Goal: Task Accomplishment & Management: Manage account settings

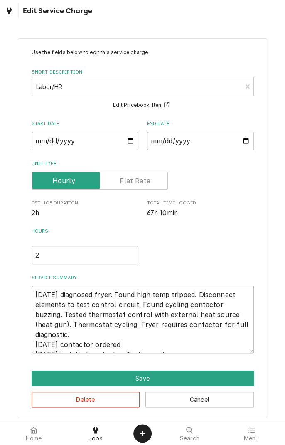
click at [205, 349] on textarea "09/27/25 diagnosed fryer. Found high temp tripped. Disconnect elements to test …" at bounding box center [143, 319] width 222 height 67
type textarea "x"
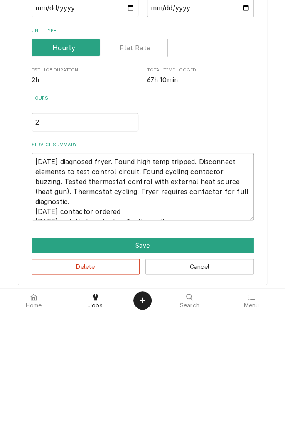
type textarea "09/27/25 diagnosed fryer. Found high temp tripped. Disconnect elements to test …"
type textarea "x"
type textarea "09/27/25 diagnosed fryer. Found high temp tripped. Disconnect elements to test …"
type textarea "x"
type textarea "09/27/25 diagnosed fryer. Found high temp tripped. Disconnect elements to test …"
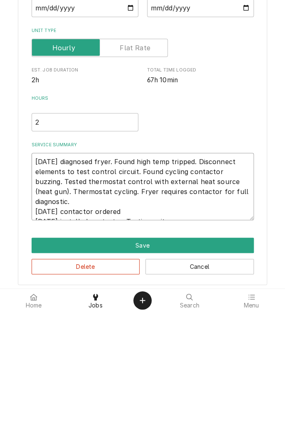
type textarea "x"
type textarea "09/27/25 diagnosed fryer. Found high temp tripped. Disconnect elements to test …"
type textarea "x"
type textarea "09/27/25 diagnosed fryer. Found high temp tripped. Disconnect elements to test …"
type textarea "x"
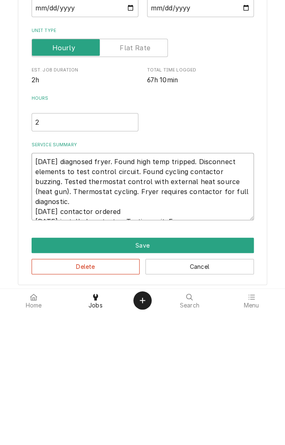
type textarea "09/27/25 diagnosed fryer. Found high temp tripped. Disconnect elements to test …"
type textarea "x"
type textarea "09/27/25 diagnosed fryer. Found high temp tripped. Disconnect elements to test …"
type textarea "x"
type textarea "09/27/25 diagnosed fryer. Found high temp tripped. Disconnect elements to test …"
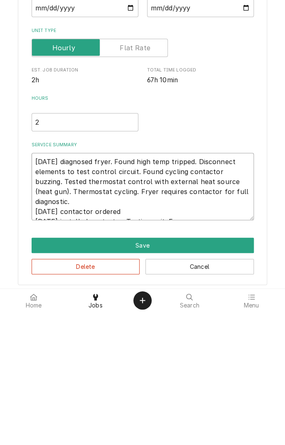
type textarea "x"
type textarea "09/27/25 diagnosed fryer. Found high temp tripped. Disconnect elements to test …"
type textarea "x"
type textarea "09/27/25 diagnosed fryer. Found high temp tripped. Disconnect elements to test …"
type textarea "x"
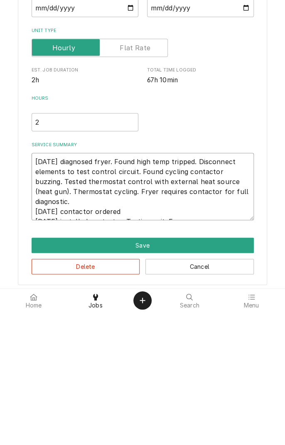
type textarea "09/27/25 diagnosed fryer. Found high temp tripped. Disconnect elements to test …"
type textarea "x"
type textarea "09/27/25 diagnosed fryer. Found high temp tripped. Disconnect elements to test …"
type textarea "x"
type textarea "09/27/25 diagnosed fryer. Found high temp tripped. Disconnect elements to test …"
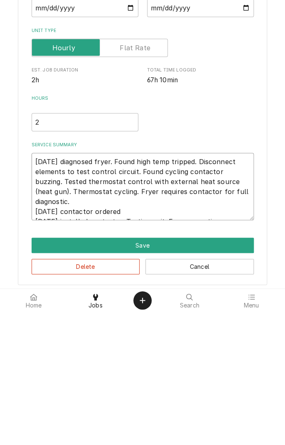
type textarea "x"
type textarea "09/27/25 diagnosed fryer. Found high temp tripped. Disconnect elements to test …"
type textarea "x"
type textarea "09/27/25 diagnosed fryer. Found high temp tripped. Disconnect elements to test …"
type textarea "x"
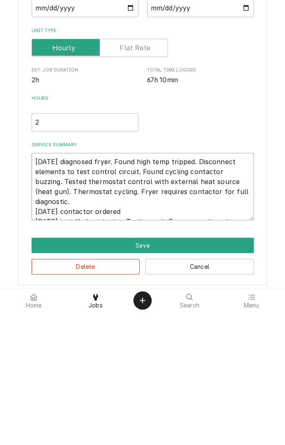
type textarea "09/27/25 diagnosed fryer. Found high temp tripped. Disconnect elements to test …"
type textarea "x"
type textarea "09/27/25 diagnosed fryer. Found high temp tripped. Disconnect elements to test …"
type textarea "x"
type textarea "09/27/25 diagnosed fryer. Found high temp tripped. Disconnect elements to test …"
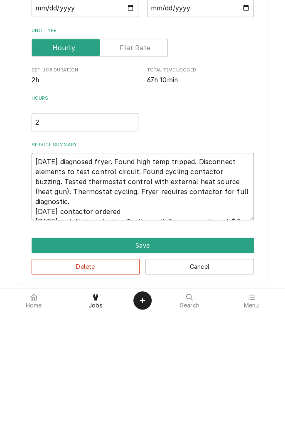
type textarea "x"
type textarea "09/27/25 diagnosed fryer. Found high temp tripped. Disconnect elements to test …"
type textarea "x"
type textarea "09/27/25 diagnosed fryer. Found high temp tripped. Disconnect elements to test …"
type textarea "x"
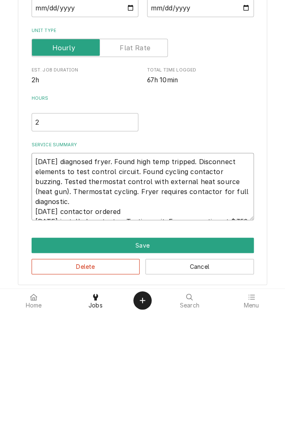
type textarea "09/27/25 diagnosed fryer. Found high temp tripped. Disconnect elements to test …"
type textarea "x"
type textarea "09/27/25 diagnosed fryer. Found high temp tripped. Disconnect elements to test …"
type textarea "x"
type textarea "09/27/25 diagnosed fryer. Found high temp tripped. Disconnect elements to test …"
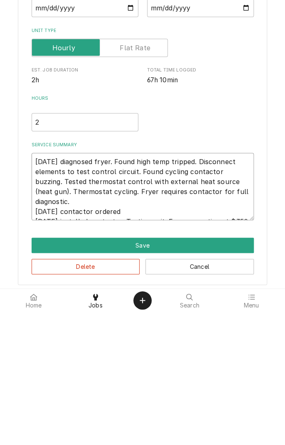
type textarea "x"
type textarea "09/27/25 diagnosed fryer. Found high temp tripped. Disconnect elements to test …"
type textarea "x"
type textarea "09/27/25 diagnosed fryer. Found high temp tripped. Disconnect elements to test …"
type textarea "x"
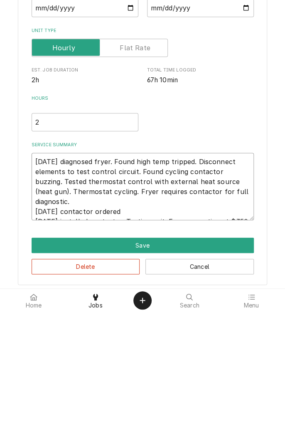
type textarea "09/27/25 diagnosed fryer. Found high temp tripped. Disconnect elements to test …"
type textarea "x"
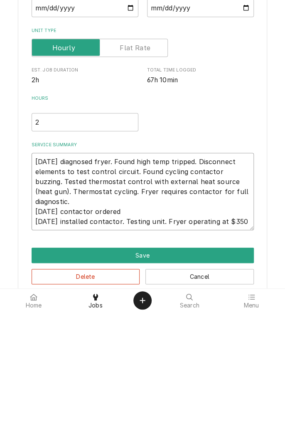
type textarea "09/27/25 diagnosed fryer. Found high temp tripped. Disconnect elements to test …"
type textarea "x"
type textarea "09/27/25 diagnosed fryer. Found high temp tripped. Disconnect elements to test …"
type textarea "x"
type textarea "09/27/25 diagnosed fryer. Found high temp tripped. Disconnect elements to test …"
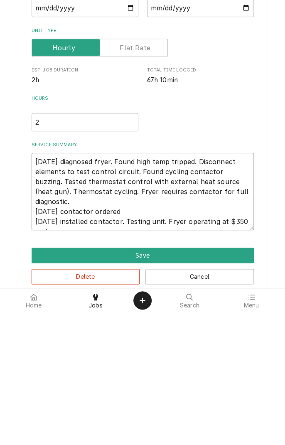
type textarea "x"
type textarea "09/27/25 diagnosed fryer. Found high temp tripped. Disconnect elements to test …"
type textarea "x"
type textarea "09/27/25 diagnosed fryer. Found high temp tripped. Disconnect elements to test …"
type textarea "x"
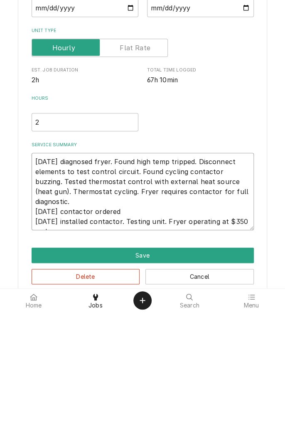
type textarea "09/27/25 diagnosed fryer. Found high temp tripped. Disconnect elements to test …"
type textarea "x"
type textarea "09/27/25 diagnosed fryer. Found high temp tripped. Disconnect elements to test …"
type textarea "x"
type textarea "09/27/25 diagnosed fryer. Found high temp tripped. Disconnect elements to test …"
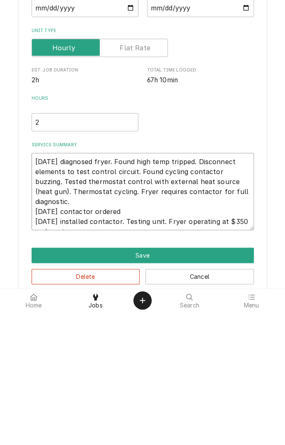
type textarea "x"
type textarea "09/27/25 diagnosed fryer. Found high temp tripped. Disconnect elements to test …"
type textarea "x"
type textarea "09/27/25 diagnosed fryer. Found high temp tripped. Disconnect elements to test …"
type textarea "x"
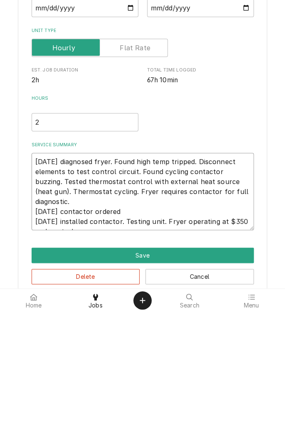
type textarea "09/27/25 diagnosed fryer. Found high temp tripped. Disconnect elements to test …"
type textarea "x"
type textarea "09/27/25 diagnosed fryer. Found high temp tripped. Disconnect elements to test …"
type textarea "x"
type textarea "09/27/25 diagnosed fryer. Found high temp tripped. Disconnect elements to test …"
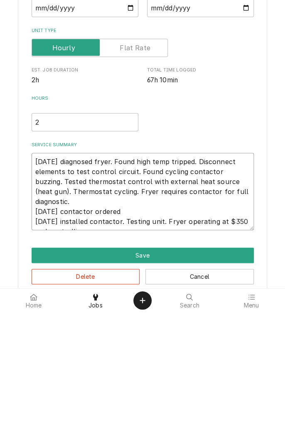
type textarea "x"
type textarea "09/27/25 diagnosed fryer. Found high temp tripped. Disconnect elements to test …"
type textarea "x"
type textarea "09/27/25 diagnosed fryer. Found high temp tripped. Disconnect elements to test …"
type textarea "x"
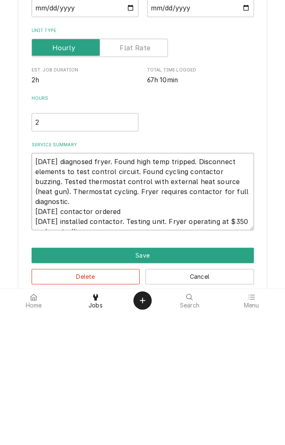
type textarea "09/27/25 diagnosed fryer. Found high temp tripped. Disconnect elements to test …"
type textarea "x"
type textarea "09/27/25 diagnosed fryer. Found high temp tripped. Disconnect elements to test …"
type textarea "x"
type textarea "09/27/25 diagnosed fryer. Found high temp tripped. Disconnect elements to test …"
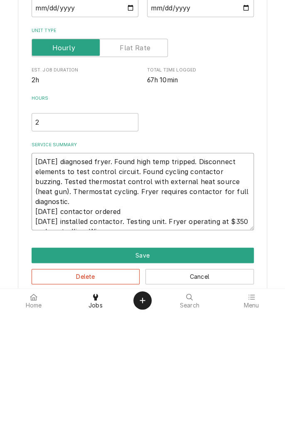
type textarea "x"
type textarea "09/27/25 diagnosed fryer. Found high temp tripped. Disconnect elements to test …"
type textarea "x"
type textarea "09/27/25 diagnosed fryer. Found high temp tripped. Disconnect elements to test …"
type textarea "x"
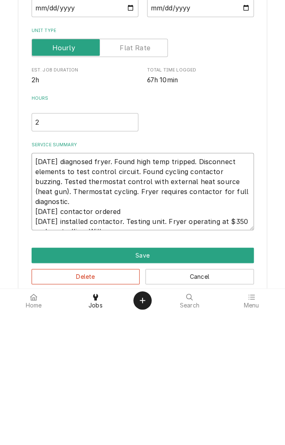
type textarea "09/27/25 diagnosed fryer. Found high temp tripped. Disconnect elements to test …"
type textarea "x"
type textarea "09/27/25 diagnosed fryer. Found high temp tripped. Disconnect elements to test …"
type textarea "x"
type textarea "09/27/25 diagnosed fryer. Found high temp tripped. Disconnect elements to test …"
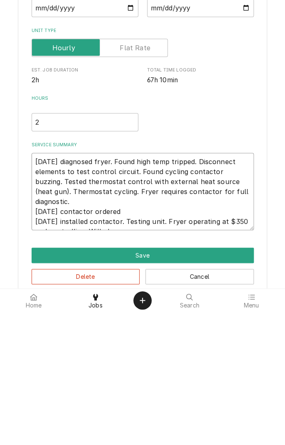
type textarea "x"
type textarea "09/27/25 diagnosed fryer. Found high temp tripped. Disconnect elements to test …"
type textarea "x"
type textarea "09/27/25 diagnosed fryer. Found high temp tripped. Disconnect elements to test …"
type textarea "x"
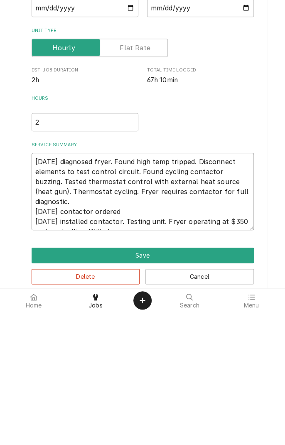
type textarea "09/27/25 diagnosed fryer. Found high temp tripped. Disconnect elements to test …"
type textarea "x"
type textarea "09/27/25 diagnosed fryer. Found high temp tripped. Disconnect elements to test …"
type textarea "x"
type textarea "09/27/25 diagnosed fryer. Found high temp tripped. Disconnect elements to test …"
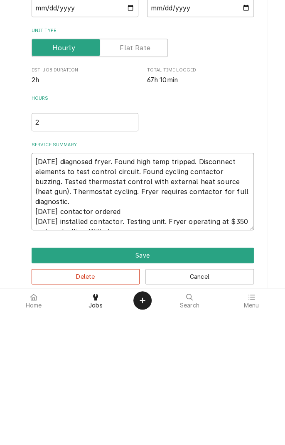
type textarea "x"
type textarea "09/27/25 diagnosed fryer. Found high temp tripped. Disconnect elements to test …"
type textarea "x"
type textarea "09/27/25 diagnosed fryer. Found high temp tripped. Disconnect elements to test …"
type textarea "x"
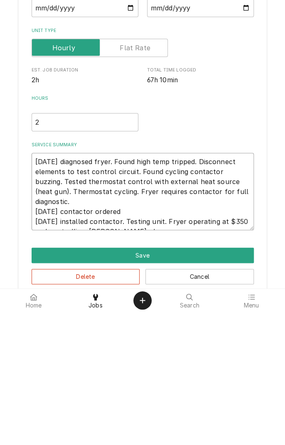
type textarea "09/27/25 diagnosed fryer. Found high temp tripped. Disconnect elements to test …"
type textarea "x"
type textarea "09/27/25 diagnosed fryer. Found high temp tripped. Disconnect elements to test …"
type textarea "x"
type textarea "09/27/25 diagnosed fryer. Found high temp tripped. Disconnect elements to test …"
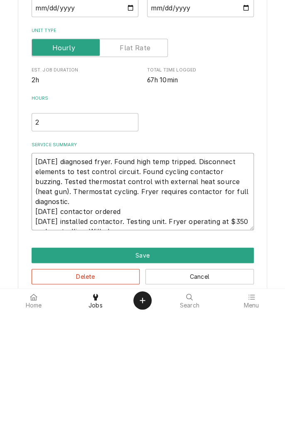
type textarea "x"
type textarea "09/27/25 diagnosed fryer. Found high temp tripped. Disconnect elements to test …"
type textarea "x"
type textarea "09/27/25 diagnosed fryer. Found high temp tripped. Disconnect elements to test …"
type textarea "x"
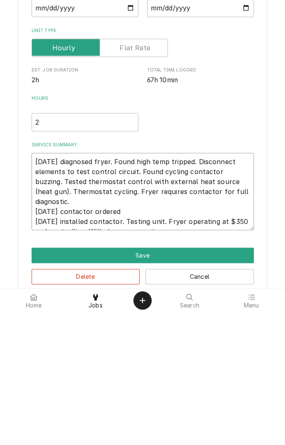
type textarea "09/27/25 diagnosed fryer. Found high temp tripped. Disconnect elements to test …"
type textarea "x"
type textarea "09/27/25 diagnosed fryer. Found high temp tripped. Disconnect elements to test …"
type textarea "x"
type textarea "09/27/25 diagnosed fryer. Found high temp tripped. Disconnect elements to test …"
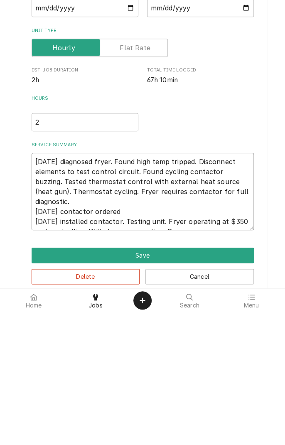
type textarea "x"
type textarea "09/27/25 diagnosed fryer. Found high temp tripped. Disconnect elements to test …"
type textarea "x"
type textarea "09/27/25 diagnosed fryer. Found high temp tripped. Disconnect elements to test …"
type textarea "x"
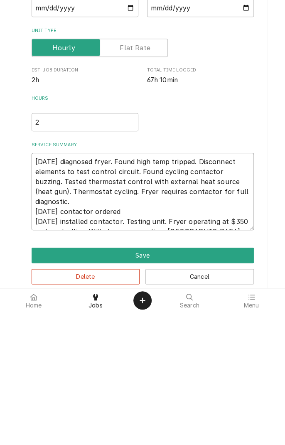
type textarea "09/27/25 diagnosed fryer. Found high temp tripped. Disconnect elements to test …"
type textarea "x"
type textarea "09/27/25 diagnosed fryer. Found high temp tripped. Disconnect elements to test …"
type textarea "x"
type textarea "09/27/25 diagnosed fryer. Found high temp tripped. Disconnect elements to test …"
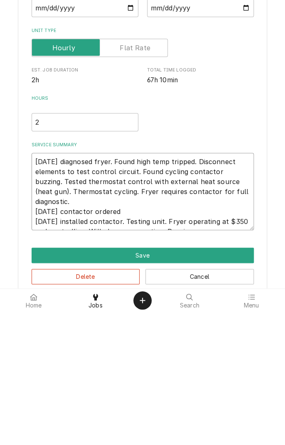
type textarea "x"
type textarea "09/27/25 diagnosed fryer. Found high temp tripped. Disconnect elements to test …"
type textarea "x"
type textarea "09/27/25 diagnosed fryer. Found high temp tripped. Disconnect elements to test …"
type textarea "x"
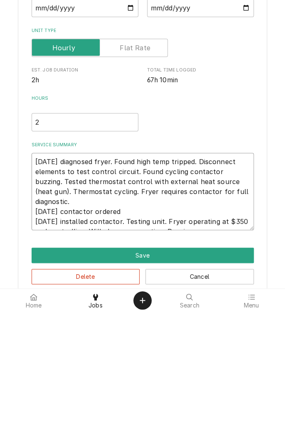
type textarea "09/27/25 diagnosed fryer. Found high temp tripped. Disconnect elements to test …"
type textarea "x"
type textarea "09/27/25 diagnosed fryer. Found high temp tripped. Disconnect elements to test …"
type textarea "x"
type textarea "09/27/25 diagnosed fryer. Found high temp tripped. Disconnect elements to test …"
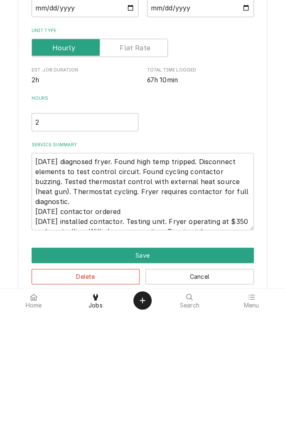
click at [134, 388] on button "Save" at bounding box center [143, 388] width 222 height 15
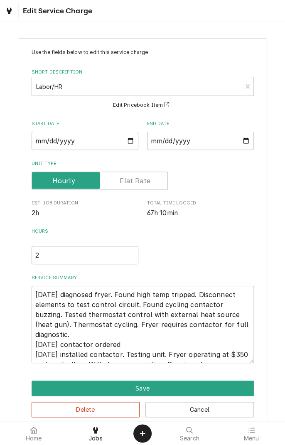
scroll to position [148, 0]
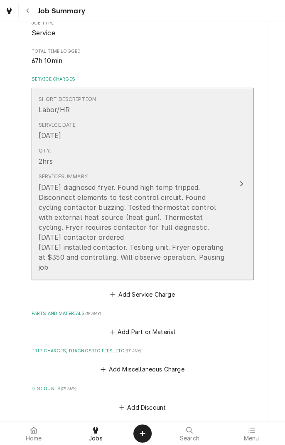
click at [60, 260] on div "09/27/25 diagnosed fryer. Found high temp tripped. Disconnect elements to test …" at bounding box center [134, 227] width 191 height 90
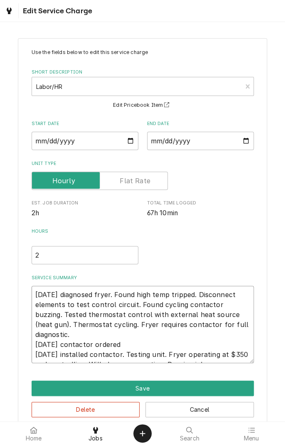
click at [247, 342] on textarea "09/27/25 diagnosed fryer. Found high temp tripped. Disconnect elements to test …" at bounding box center [143, 324] width 222 height 77
type textarea "x"
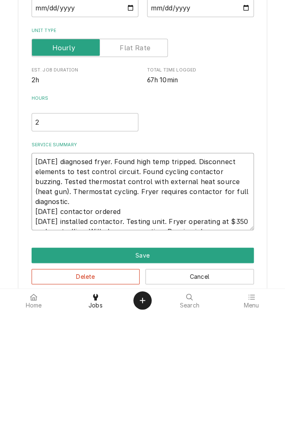
type textarea "09/27/25 diagnosed fryer. Found high temp tripped. Disconnect elements to test …"
type textarea "x"
type textarea "09/27/25 diagnosed fryer. Found high temp tripped. Disconnect elements to test …"
type textarea "x"
type textarea "09/27/25 diagnosed fryer. Found high temp tripped. Disconnect elements to test …"
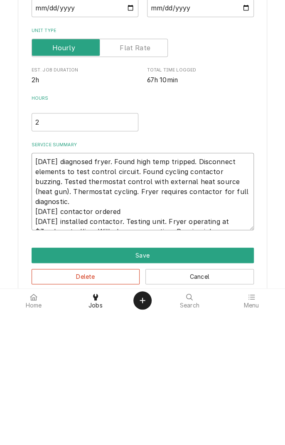
type textarea "x"
type textarea "09/27/25 diagnosed fryer. Found high temp tripped. Disconnect elements to test …"
type textarea "x"
type textarea "09/27/25 diagnosed fryer. Found high temp tripped. Disconnect elements to test …"
type textarea "x"
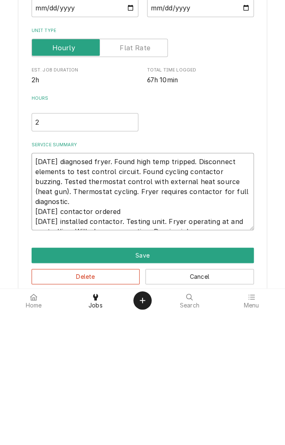
type textarea "09/27/25 diagnosed fryer. Found high temp tripped. Disconnect elements to test …"
type textarea "x"
type textarea "09/27/25 diagnosed fryer. Found high temp tripped. Disconnect elements to test …"
type textarea "x"
type textarea "09/27/25 diagnosed fryer. Found high temp tripped. Disconnect elements to test …"
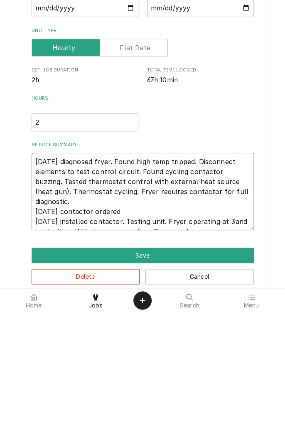
type textarea "x"
type textarea "09/27/25 diagnosed fryer. Found high temp tripped. Disconnect elements to test …"
type textarea "x"
type textarea "09/27/25 diagnosed fryer. Found high temp tripped. Disconnect elements to test …"
type textarea "x"
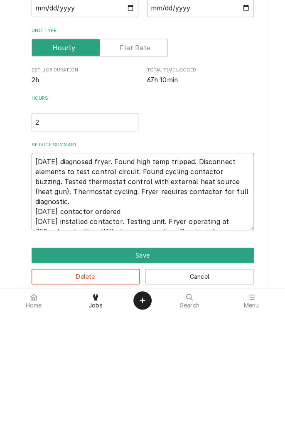
type textarea "09/27/25 diagnosed fryer. Found high temp tripped. Disconnect elements to test …"
type textarea "x"
type textarea "09/27/25 diagnosed fryer. Found high temp tripped. Disconnect elements to test …"
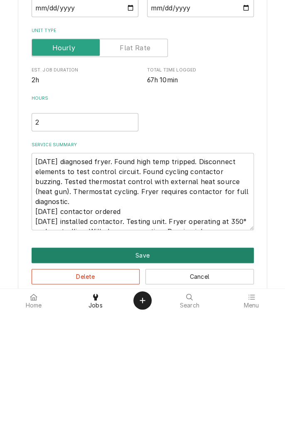
click at [159, 393] on button "Save" at bounding box center [143, 388] width 222 height 15
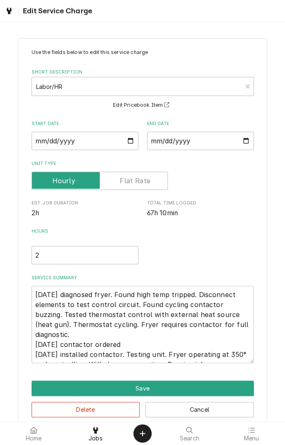
scroll to position [148, 0]
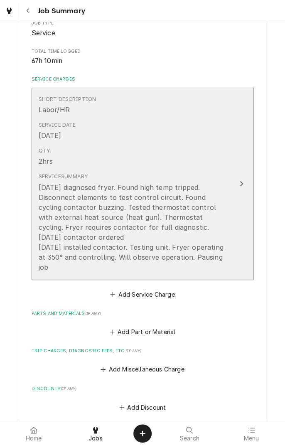
click at [69, 272] on div "Service Summary 09/27/25 diagnosed fryer. Found high temp tripped. Disconnect e…" at bounding box center [134, 223] width 191 height 106
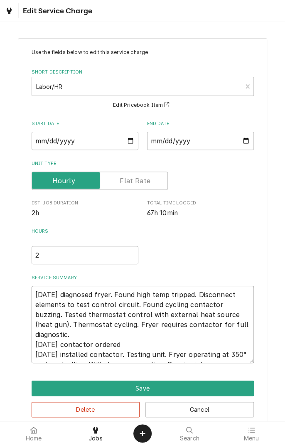
click at [214, 353] on textarea "09/27/25 diagnosed fryer. Found high temp tripped. Disconnect elements to test …" at bounding box center [143, 324] width 222 height 77
type textarea "x"
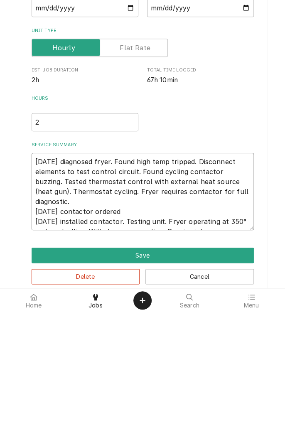
type textarea "09/27/25 diagnosed fryer. Found high temp tripped. Disconnect elements to test …"
type textarea "x"
type textarea "09/27/25 diagnosed fryer. Found high temp tripped. Disconnect elements to test …"
type textarea "x"
type textarea "09/27/25 diagnosed fryer. Found high temp tripped. Disconnect elements to test …"
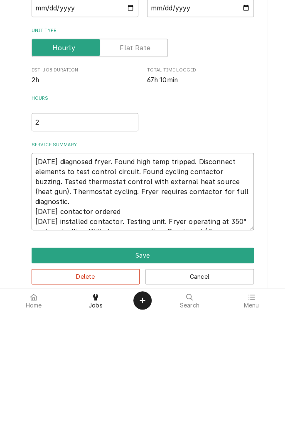
type textarea "x"
type textarea "09/27/25 diagnosed fryer. Found high temp tripped. Disconnect elements to test …"
type textarea "x"
type textarea "09/27/25 diagnosed fryer. Found high temp tripped. Disconnect elements to test …"
type textarea "x"
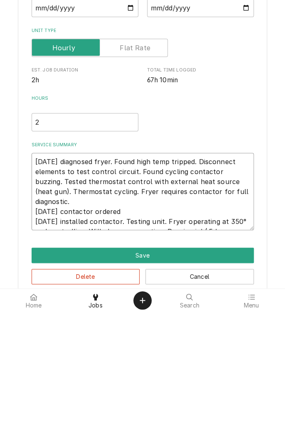
type textarea "09/27/25 diagnosed fryer. Found high temp tripped. Disconnect elements to test …"
type textarea "x"
type textarea "09/27/25 diagnosed fryer. Found high temp tripped. Disconnect elements to test …"
type textarea "x"
type textarea "09/27/25 diagnosed fryer. Found high temp tripped. Disconnect elements to test …"
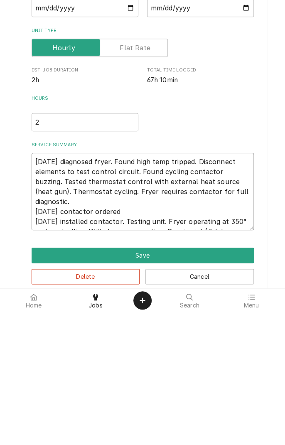
type textarea "x"
type textarea "09/27/25 diagnosed fryer. Found high temp tripped. Disconnect elements to test …"
type textarea "x"
type textarea "09/27/25 diagnosed fryer. Found high temp tripped. Disconnect elements to test …"
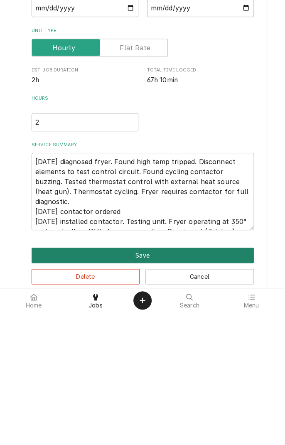
click at [153, 389] on button "Save" at bounding box center [143, 388] width 222 height 15
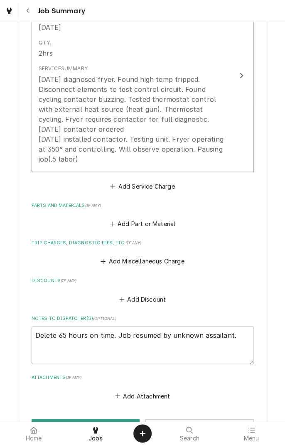
scroll to position [365, 0]
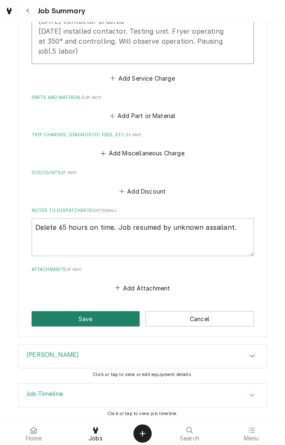
click at [91, 323] on button "Save" at bounding box center [86, 318] width 108 height 15
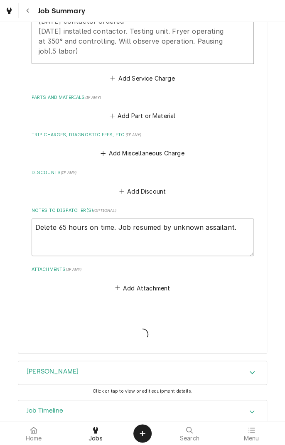
type textarea "x"
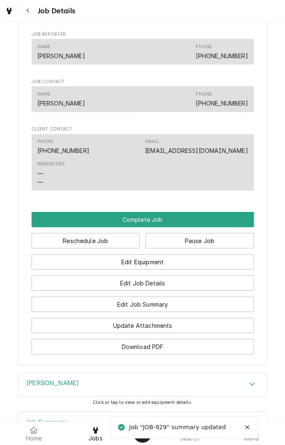
scroll to position [554, 0]
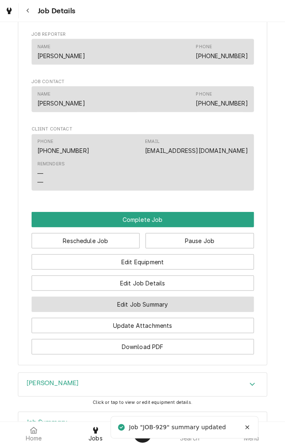
click at [178, 310] on button "Edit Job Summary" at bounding box center [143, 304] width 222 height 15
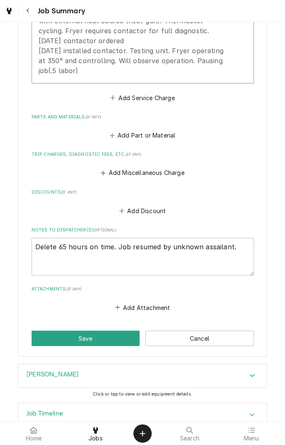
scroll to position [357, 0]
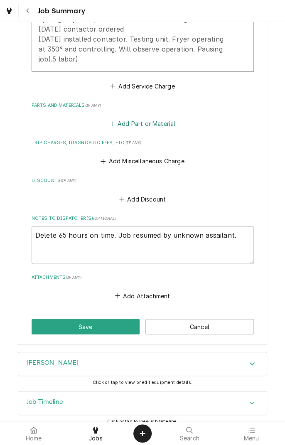
click at [152, 126] on button "Add Part or Material" at bounding box center [142, 124] width 69 height 12
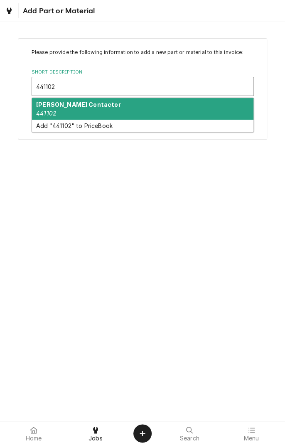
click at [83, 113] on div "[PERSON_NAME] Contactor 441102" at bounding box center [143, 109] width 222 height 22
type input "441102"
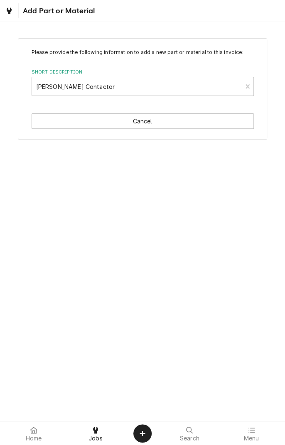
type textarea "x"
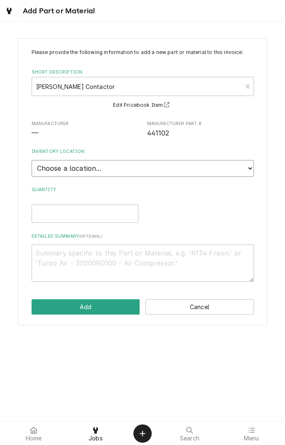
click at [247, 173] on select "Choose a location... [PERSON_NAME]'s Truck [PERSON_NAME]'s Truck Skips Service …" at bounding box center [143, 168] width 222 height 17
select select "171"
click at [32, 160] on select "Choose a location... [PERSON_NAME]'s Truck [PERSON_NAME]'s Truck Skips Service …" at bounding box center [143, 168] width 222 height 17
click at [104, 212] on input "Quantity" at bounding box center [85, 214] width 107 height 18
type textarea "x"
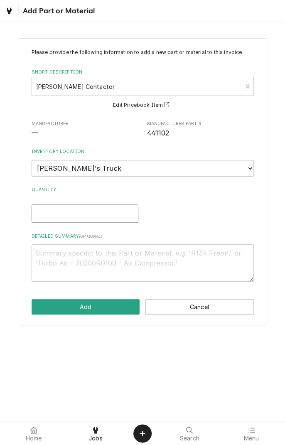
type input "1"
type textarea "x"
type input "1"
click at [180, 247] on textarea "Detailed Summary ( optional )" at bounding box center [143, 262] width 222 height 37
type textarea "x"
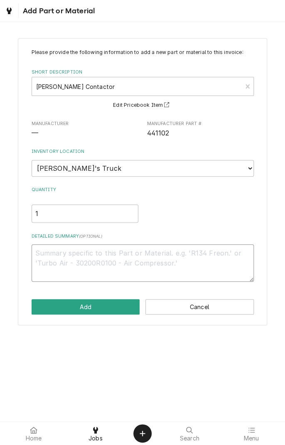
type textarea "C"
type textarea "x"
type textarea "Co"
type textarea "x"
type textarea "Con"
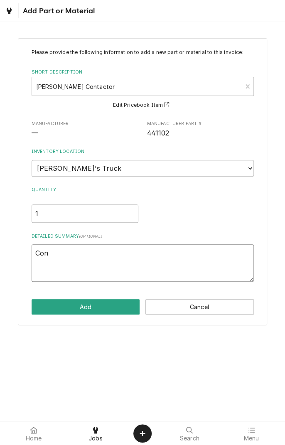
type textarea "x"
type textarea "Cont"
type textarea "x"
type textarea "Conta"
type textarea "x"
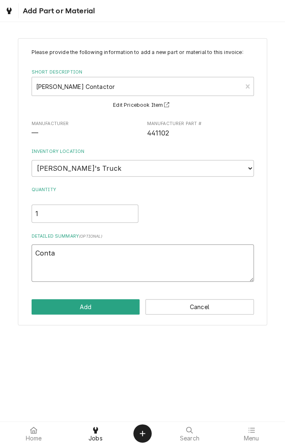
type textarea "Contac"
type textarea "x"
type textarea "Contactor"
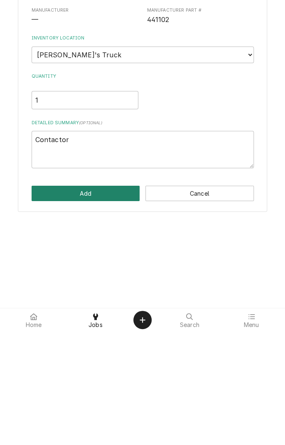
click at [103, 311] on button "Add" at bounding box center [86, 306] width 108 height 15
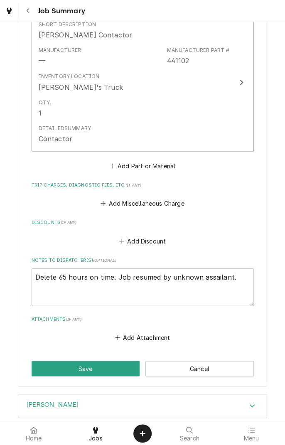
scroll to position [508, 0]
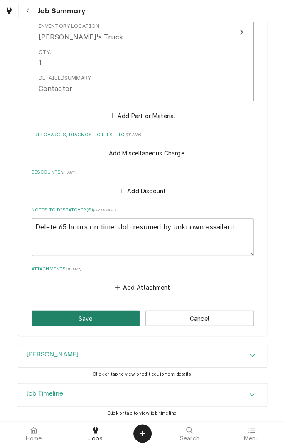
click at [98, 318] on button "Save" at bounding box center [86, 318] width 108 height 15
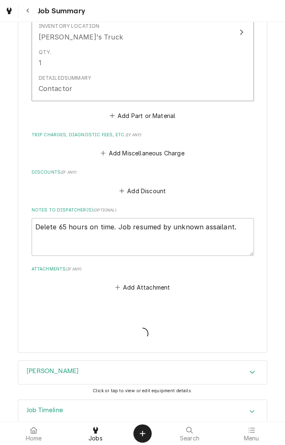
type textarea "x"
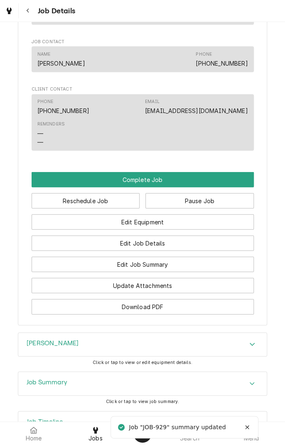
scroll to position [596, 0]
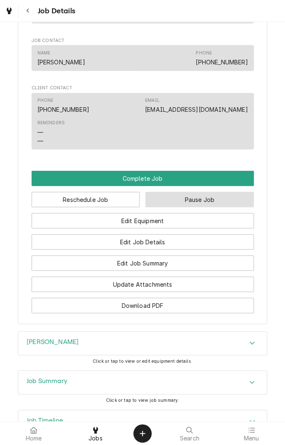
click at [205, 204] on button "Pause Job" at bounding box center [199, 199] width 108 height 15
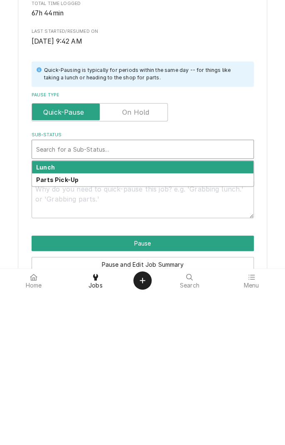
click at [120, 319] on div "Lunch" at bounding box center [143, 320] width 222 height 13
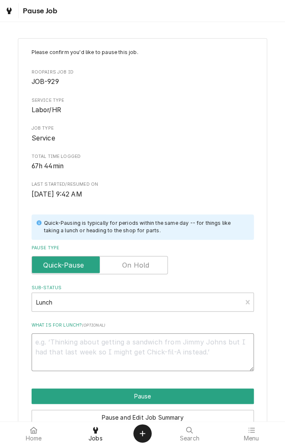
click at [87, 347] on textarea "What is for lunch? ( optional )" at bounding box center [143, 351] width 222 height 37
type textarea "x"
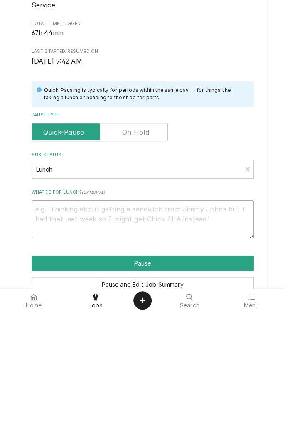
type textarea "U"
type textarea "x"
type textarea "Un"
type textarea "x"
type textarea "Uni"
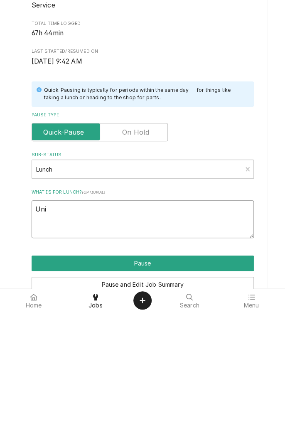
type textarea "x"
type textarea "Unit"
type textarea "x"
type textarea "Unit"
type textarea "x"
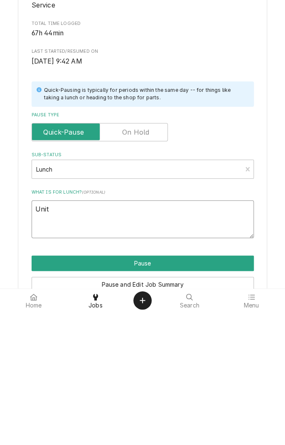
type textarea "Unit u"
type textarea "x"
type textarea "Unit un"
type textarea "x"
type textarea "Unit und"
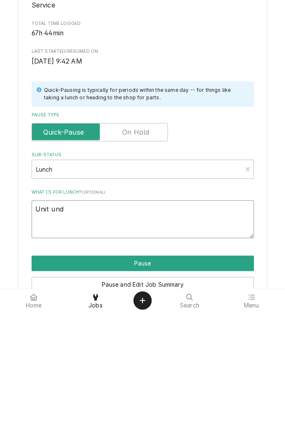
type textarea "x"
type textarea "Unit unde"
type textarea "x"
type textarea "Unit under"
type textarea "x"
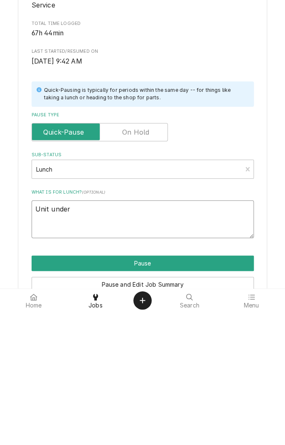
type textarea "Unit under"
type textarea "x"
type textarea "Unit under o"
type textarea "x"
type textarea "Unit under ob"
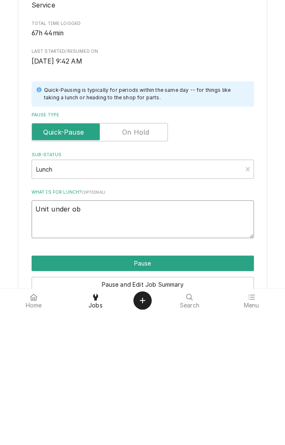
type textarea "x"
type textarea "Unit under obs"
type textarea "x"
type textarea "Unit under observation"
type textarea "x"
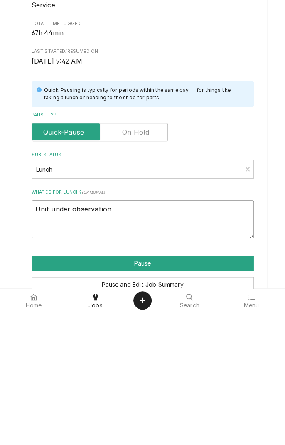
type textarea "Unit under observation a"
type textarea "x"
type textarea "Unit under observation at"
type textarea "x"
type textarea "Unit under observation at"
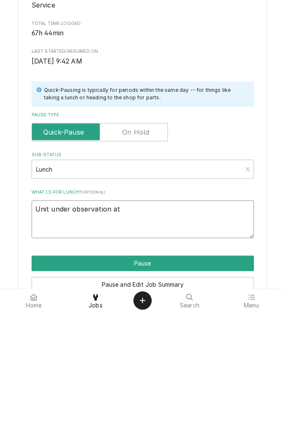
type textarea "x"
type textarea "Unit under observation at s"
type textarea "x"
type textarea "Unit under observation at sh"
type textarea "x"
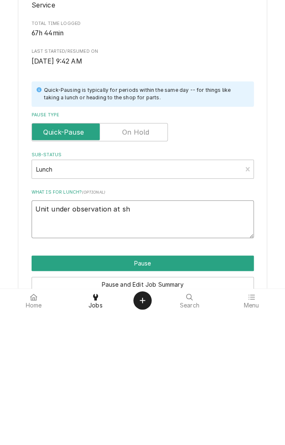
type textarea "Unit under observation at sho"
type textarea "x"
type textarea "Unit under observation at shop"
type textarea "x"
type textarea "Unit under observation at shop"
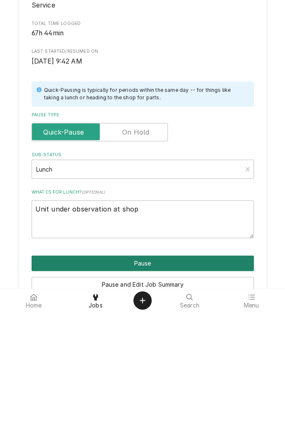
click at [155, 397] on button "Pause" at bounding box center [143, 396] width 222 height 15
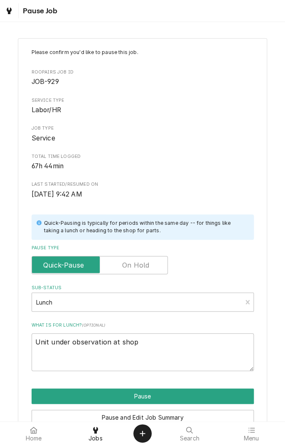
type textarea "x"
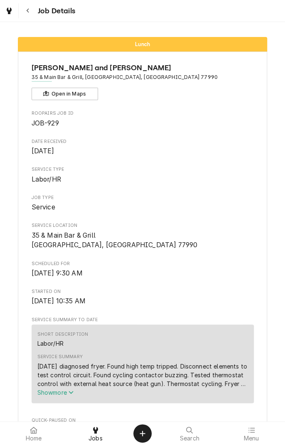
click at [105, 437] on div "Jobs" at bounding box center [96, 433] width 58 height 17
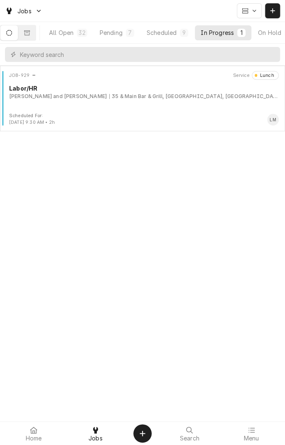
click at [170, 32] on div "Scheduled" at bounding box center [162, 32] width 30 height 9
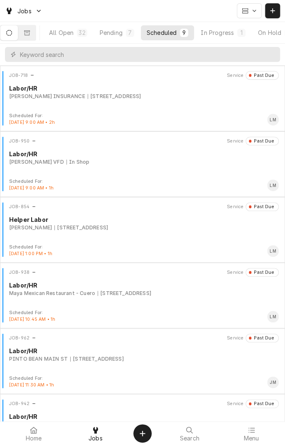
click at [151, 293] on div "[STREET_ADDRESS]" at bounding box center [125, 293] width 54 height 7
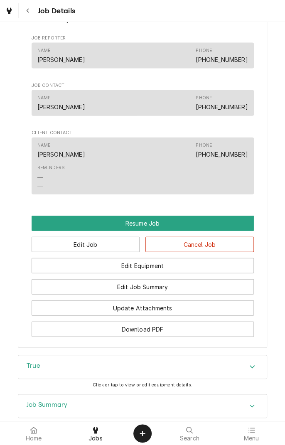
scroll to position [642, 0]
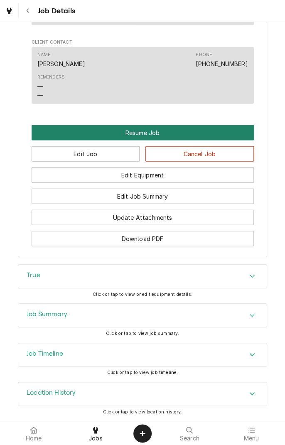
click at [150, 136] on button "Resume Job" at bounding box center [143, 132] width 222 height 15
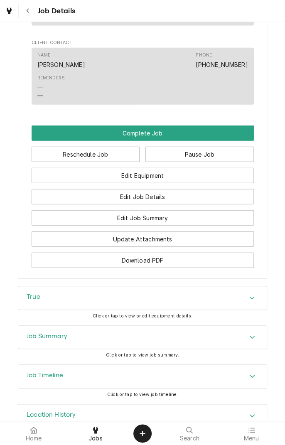
scroll to position [606, 0]
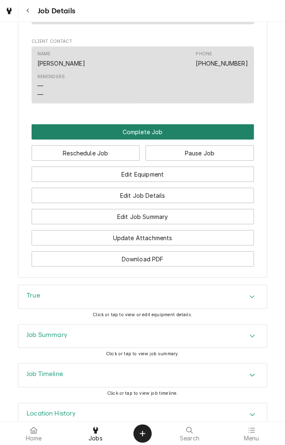
click at [150, 139] on button "Complete Job" at bounding box center [143, 131] width 222 height 15
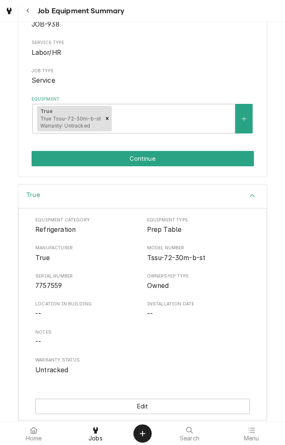
scroll to position [100, 0]
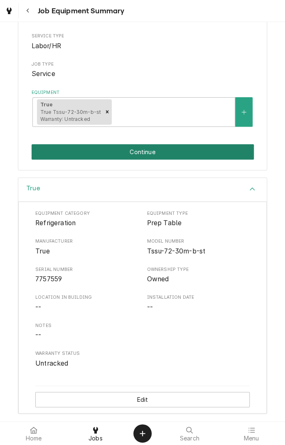
click at [182, 157] on button "Continue" at bounding box center [143, 151] width 222 height 15
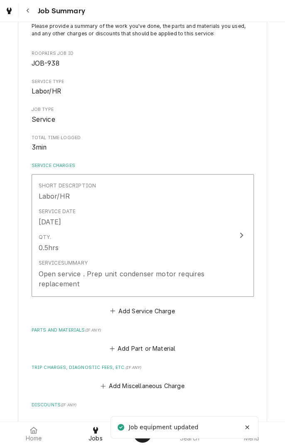
scroll to position [62, 0]
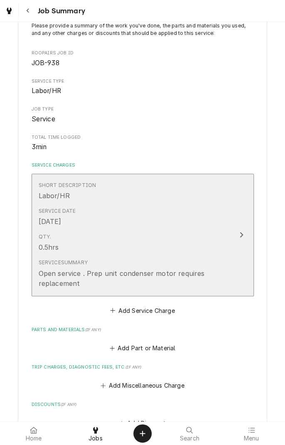
click at [238, 234] on div "Update Line Item" at bounding box center [241, 235] width 11 height 10
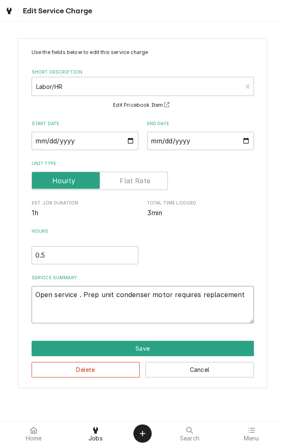
click at [240, 298] on textarea "Open service . Prep unit condenser motor requires replacement" at bounding box center [143, 304] width 222 height 37
type textarea "x"
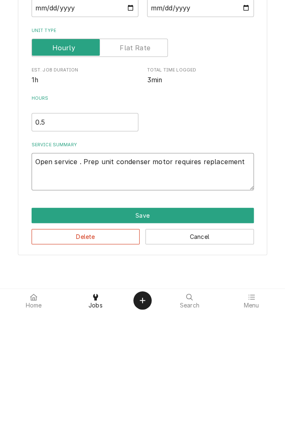
type textarea "Open service . Prep unit condenser motor requires replacement."
type textarea "x"
type textarea "Open service . Prep unit condenser motor requires replacement.c"
type textarea "x"
type textarea "Open service . Prep unit condenser motor requires [DOMAIN_NAME]"
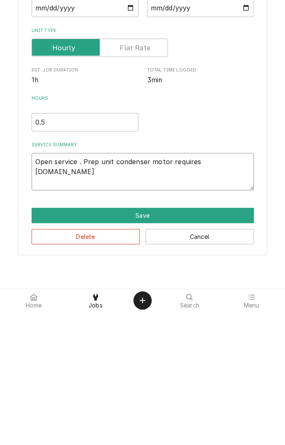
type textarea "x"
type textarea "Open service . Prep unit condenser motor requires replacement.clo"
type textarea "x"
type textarea "Open service . Prep unit condenser motor requires replacement.clos"
type textarea "x"
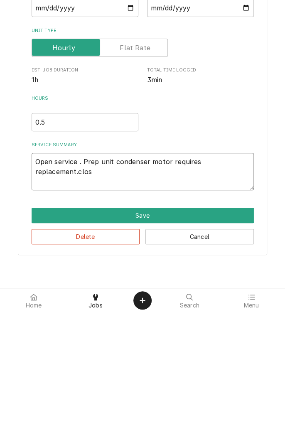
type textarea "Open service . Prep unit condenser motor requires replacement.closi"
type textarea "x"
type textarea "Open service . Prep unit condenser motor requires replacement.closin"
type textarea "x"
type textarea "Open service . Prep unit condenser motor requires replacement.closing"
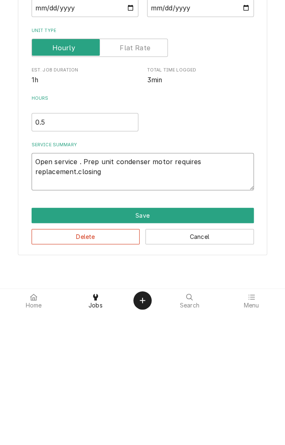
type textarea "x"
type textarea "Open service . Prep unit condenser motor requires replacement.closing"
type textarea "x"
type textarea "Open service . Prep unit condenser motor requires replacement.closing s"
type textarea "x"
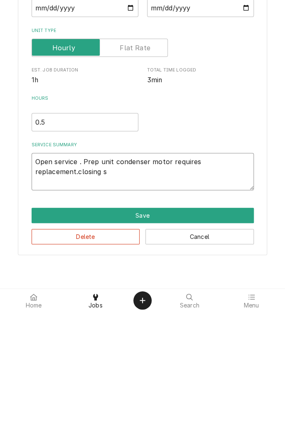
type textarea "Open service . Prep unit condenser motor requires replacement.closing se"
type textarea "x"
type textarea "Open service . Prep unit condenser motor requires replacement.closing ser"
type textarea "x"
type textarea "Open service . Prep unit condenser motor requires replacement.closing serv"
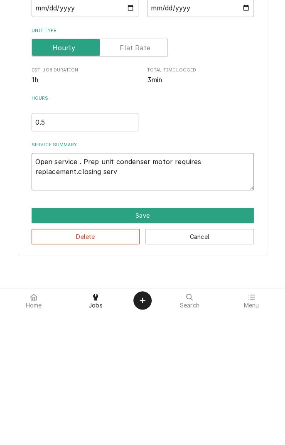
type textarea "x"
type textarea "Open service . Prep unit condenser motor requires replacement.closing servi"
type textarea "x"
type textarea "Open service . Prep unit condenser motor requires replacement.closing servic"
type textarea "x"
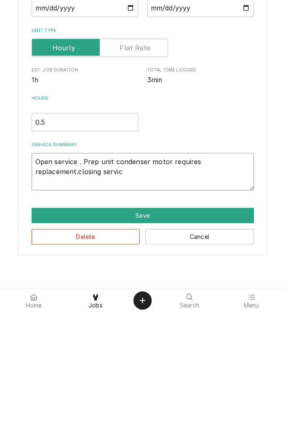
type textarea "Open service . Prep unit condenser motor requires replacement.closing service"
type textarea "x"
type textarea "Open service . Prep unit condenser motor requires replacement.closing service"
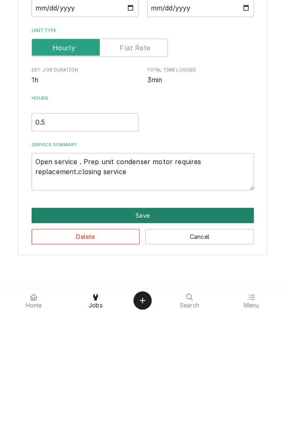
click at [140, 345] on button "Save" at bounding box center [143, 348] width 222 height 15
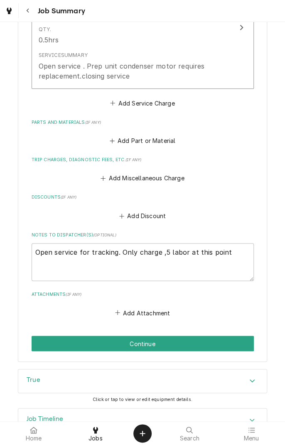
scroll to position [295, 0]
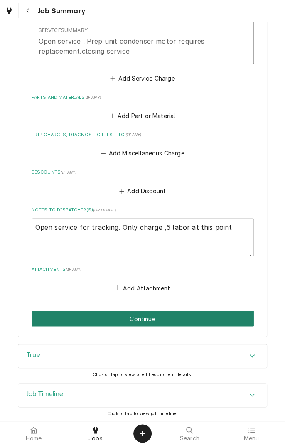
click at [165, 315] on button "Continue" at bounding box center [143, 318] width 222 height 15
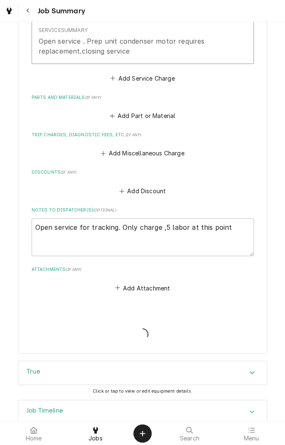
type textarea "x"
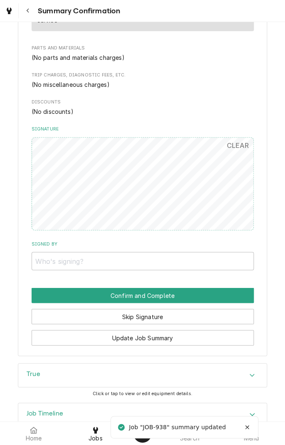
scroll to position [328, 0]
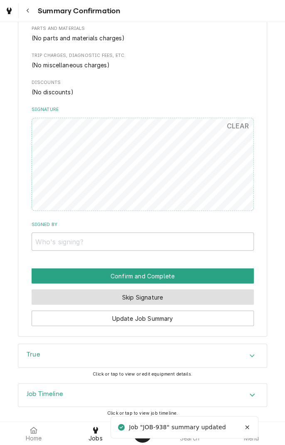
click at [158, 297] on button "Skip Signature" at bounding box center [143, 296] width 222 height 15
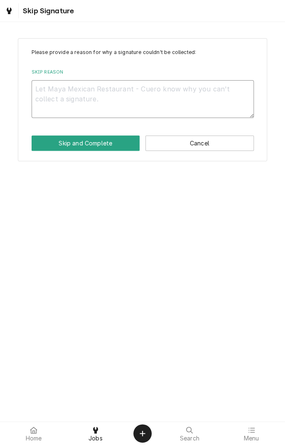
click at [141, 103] on textarea "Skip Reason" at bounding box center [143, 98] width 222 height 37
type textarea "x"
type textarea "O"
type textarea "x"
type textarea "Of"
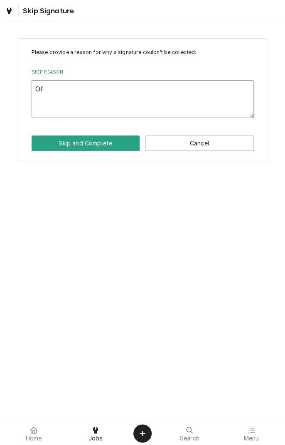
type textarea "x"
type textarea "Off"
type textarea "x"
type textarea "Off"
type textarea "x"
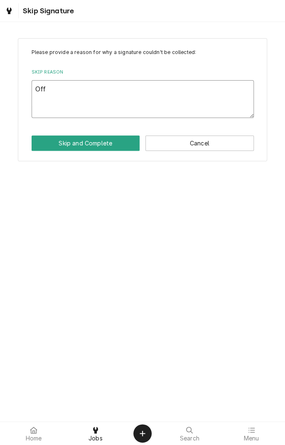
type textarea "Off s"
type textarea "x"
type textarea "Off si"
type textarea "x"
type textarea "Off sit"
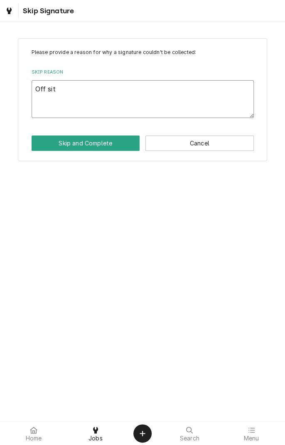
type textarea "x"
type textarea "Off site"
type textarea "x"
type textarea "Off site"
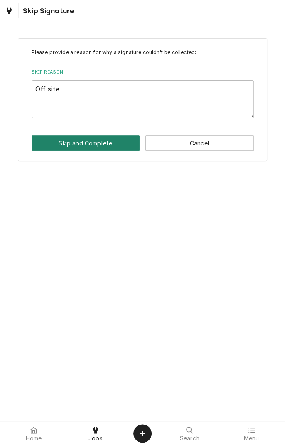
click at [92, 147] on button "Skip and Complete" at bounding box center [86, 143] width 108 height 15
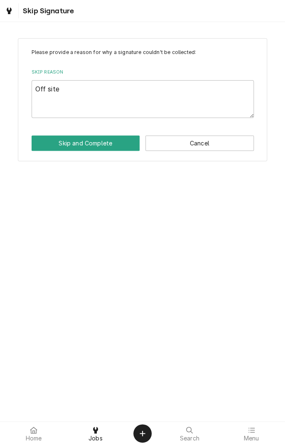
type textarea "x"
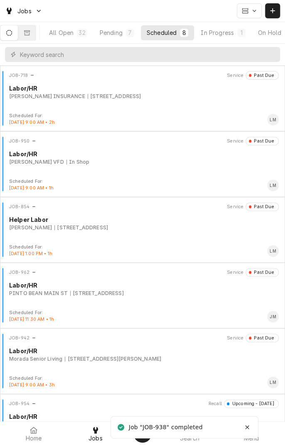
scroll to position [0, 79]
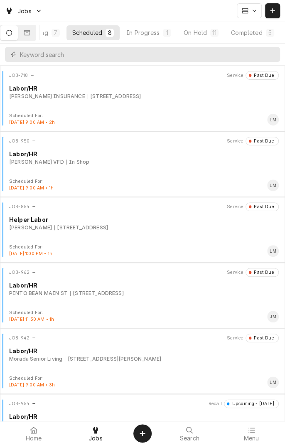
click at [259, 31] on div "Completed" at bounding box center [246, 32] width 31 height 9
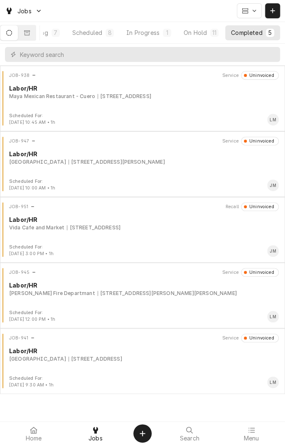
click at [151, 94] on div "[STREET_ADDRESS]" at bounding box center [125, 96] width 54 height 7
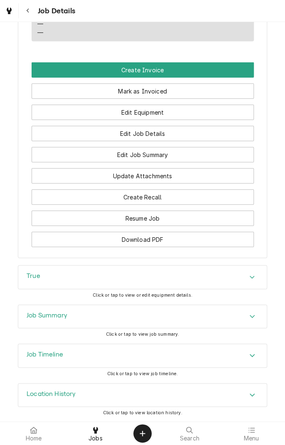
scroll to position [604, 0]
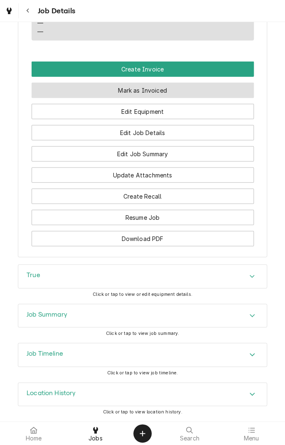
click at [157, 91] on button "Mark as Invoiced" at bounding box center [143, 90] width 222 height 15
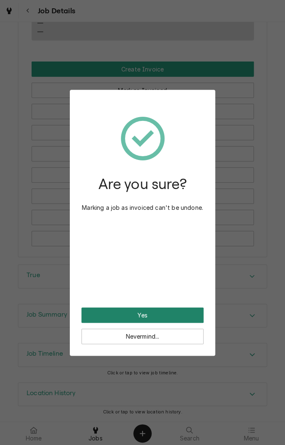
click at [158, 315] on button "Yes" at bounding box center [142, 315] width 122 height 15
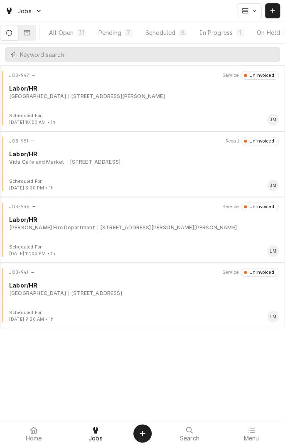
click at [87, 293] on div "[STREET_ADDRESS]" at bounding box center [96, 293] width 54 height 7
click at [170, 30] on div "Scheduled" at bounding box center [160, 32] width 30 height 9
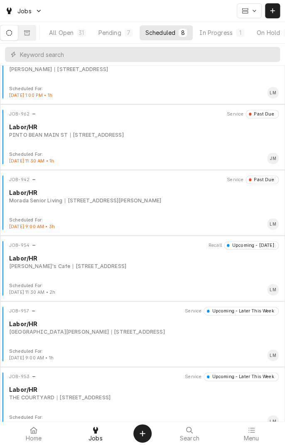
scroll to position [169, 0]
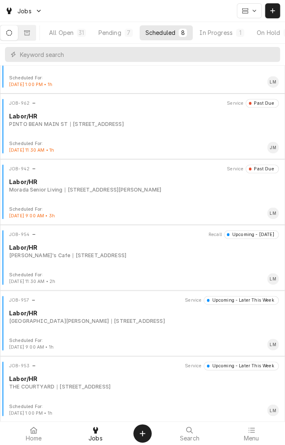
click at [114, 32] on div "Pending" at bounding box center [110, 32] width 23 height 9
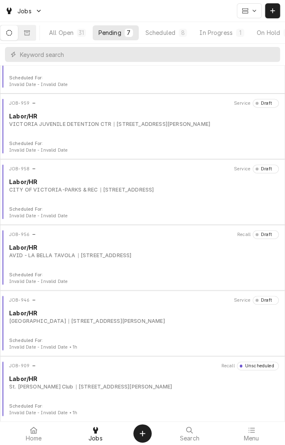
scroll to position [0, 0]
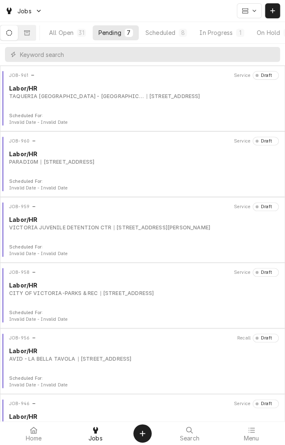
click at [75, 38] on button "All Open 31" at bounding box center [67, 32] width 49 height 15
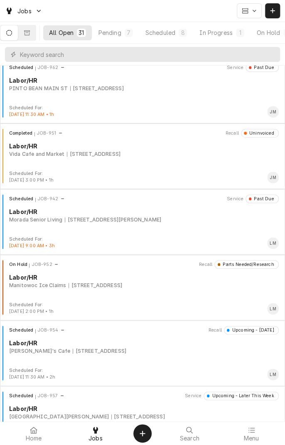
scroll to position [1125, 0]
click at [113, 286] on div "4556 US-59, Beeville, TX 78102" at bounding box center [96, 284] width 54 height 7
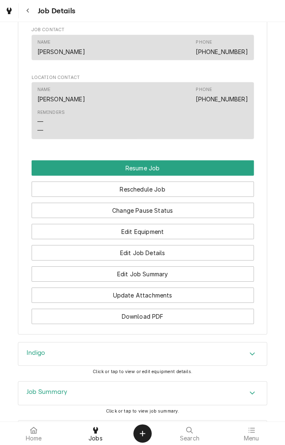
scroll to position [638, 0]
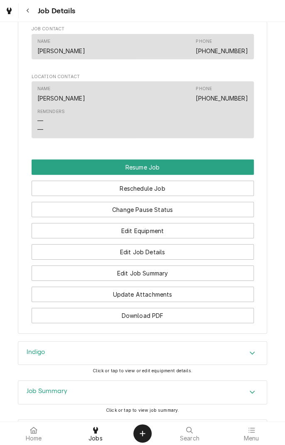
click at [153, 175] on button "Resume Job" at bounding box center [143, 167] width 222 height 15
